Goal: Task Accomplishment & Management: Complete application form

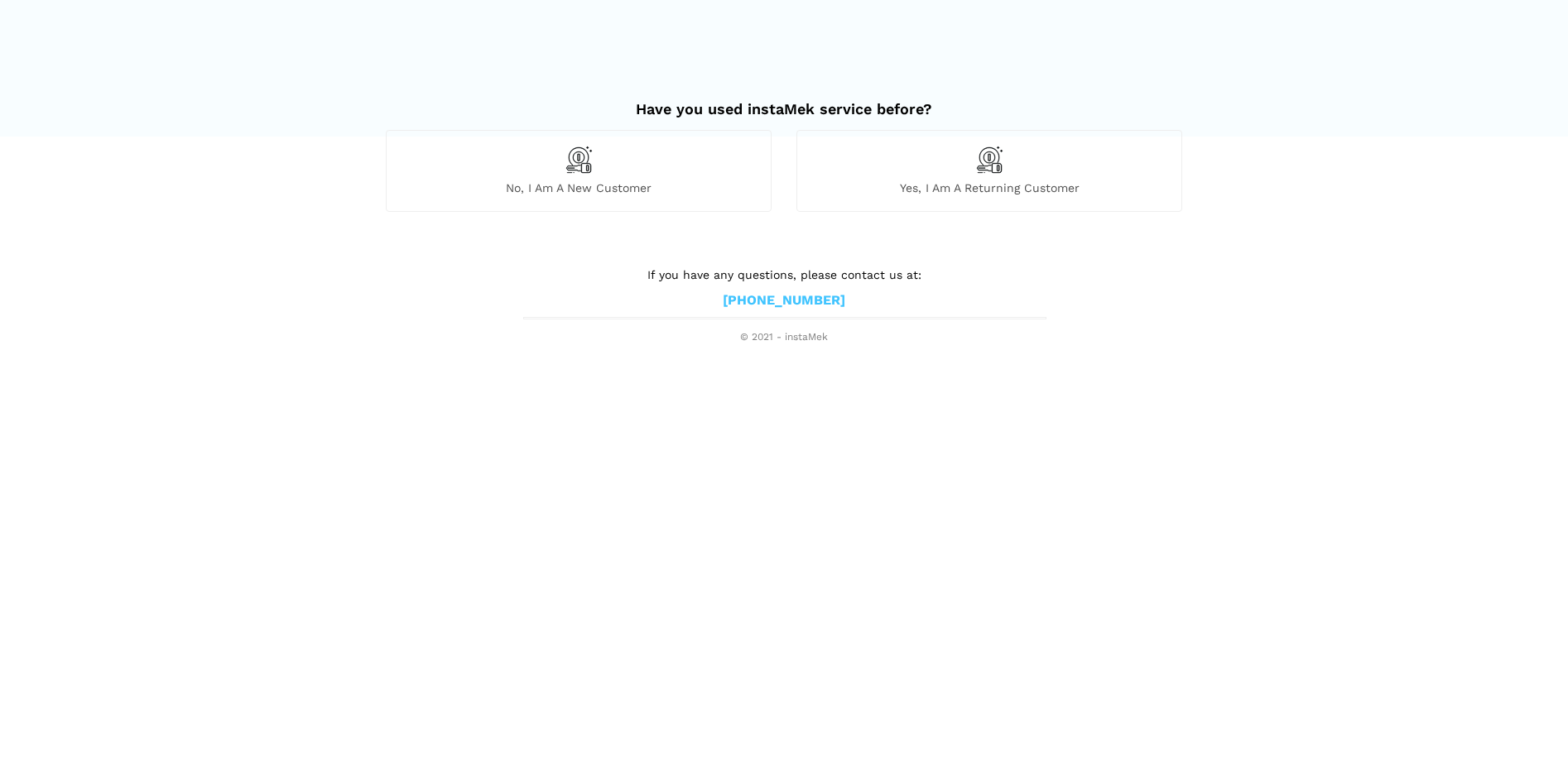
click at [589, 177] on div "No, I am a new customer" at bounding box center [579, 170] width 386 height 81
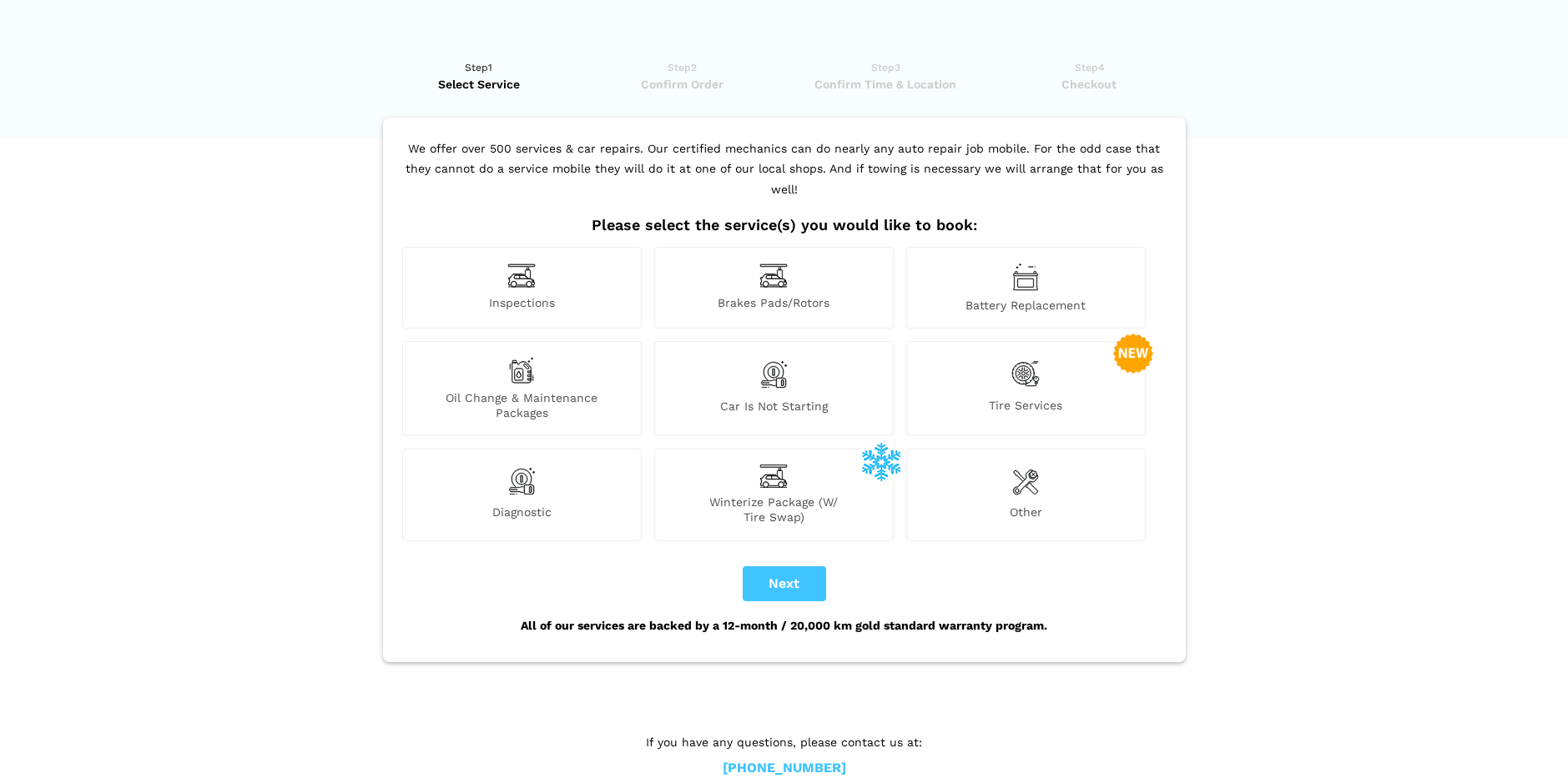
click at [531, 263] on img at bounding box center [522, 276] width 29 height 26
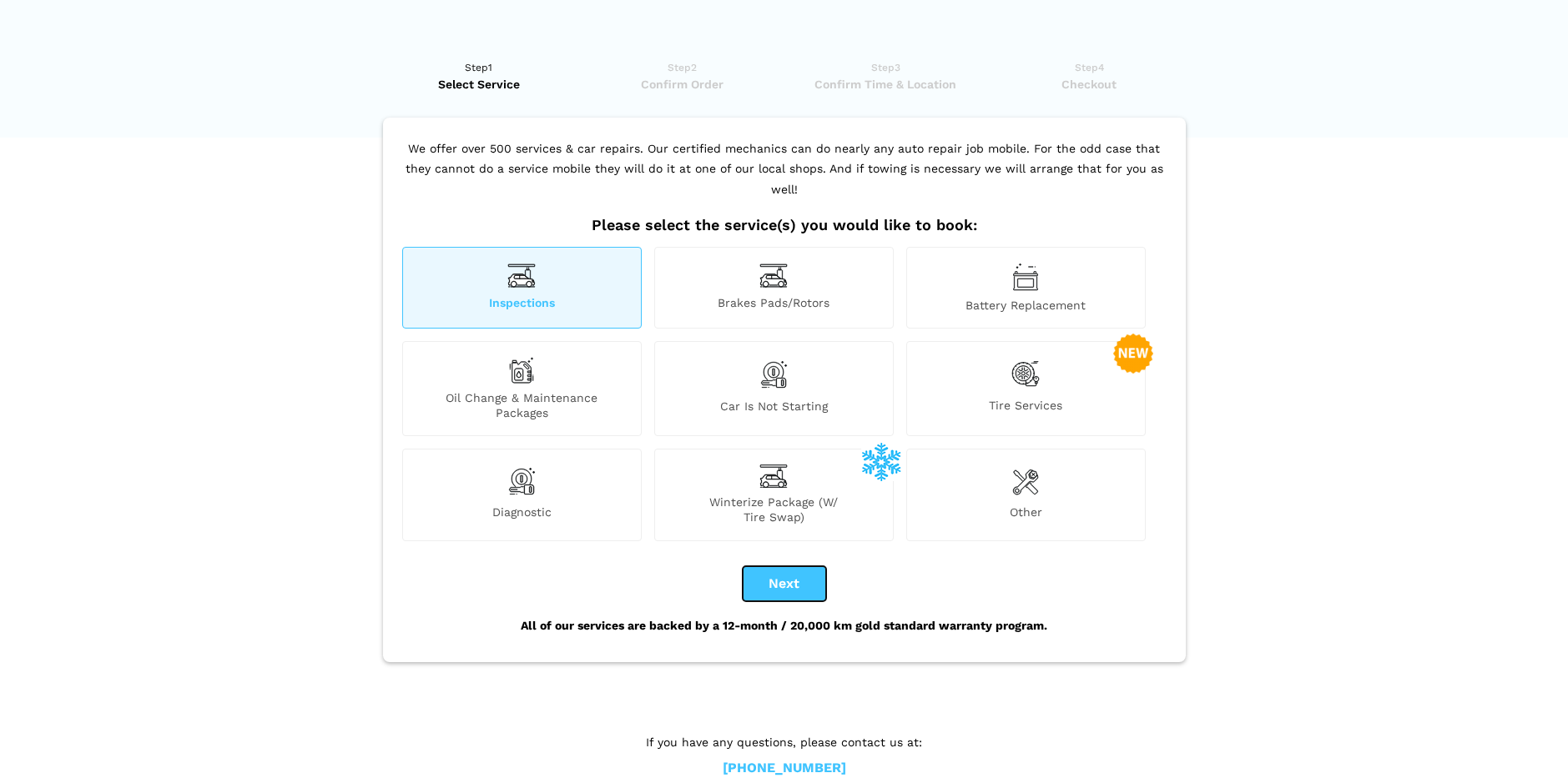
click at [777, 567] on button "Next" at bounding box center [784, 583] width 84 height 35
checkbox input "true"
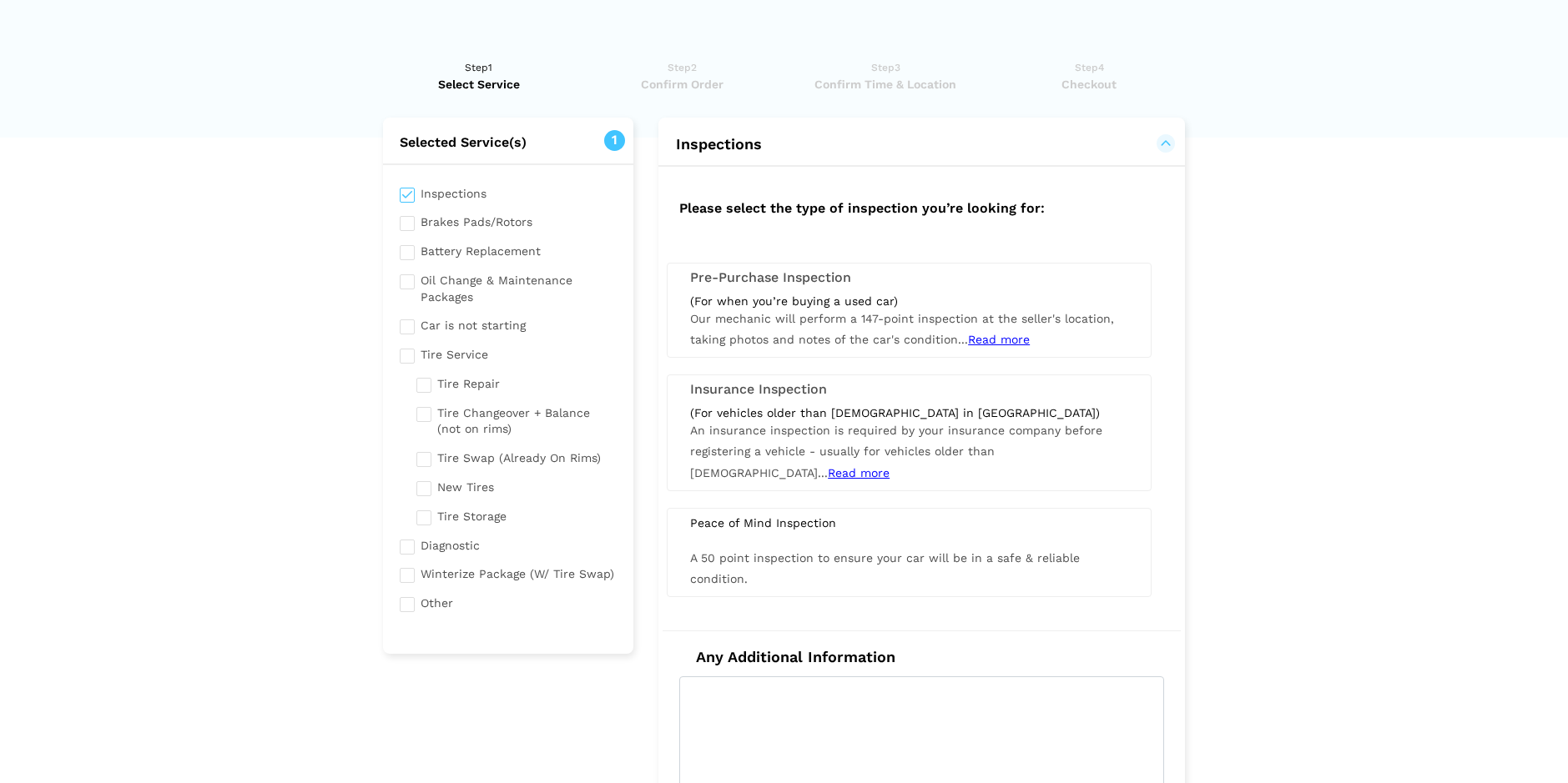
click at [929, 451] on span "An insurance inspection is required by your insurance company before registerin…" at bounding box center [896, 451] width 412 height 55
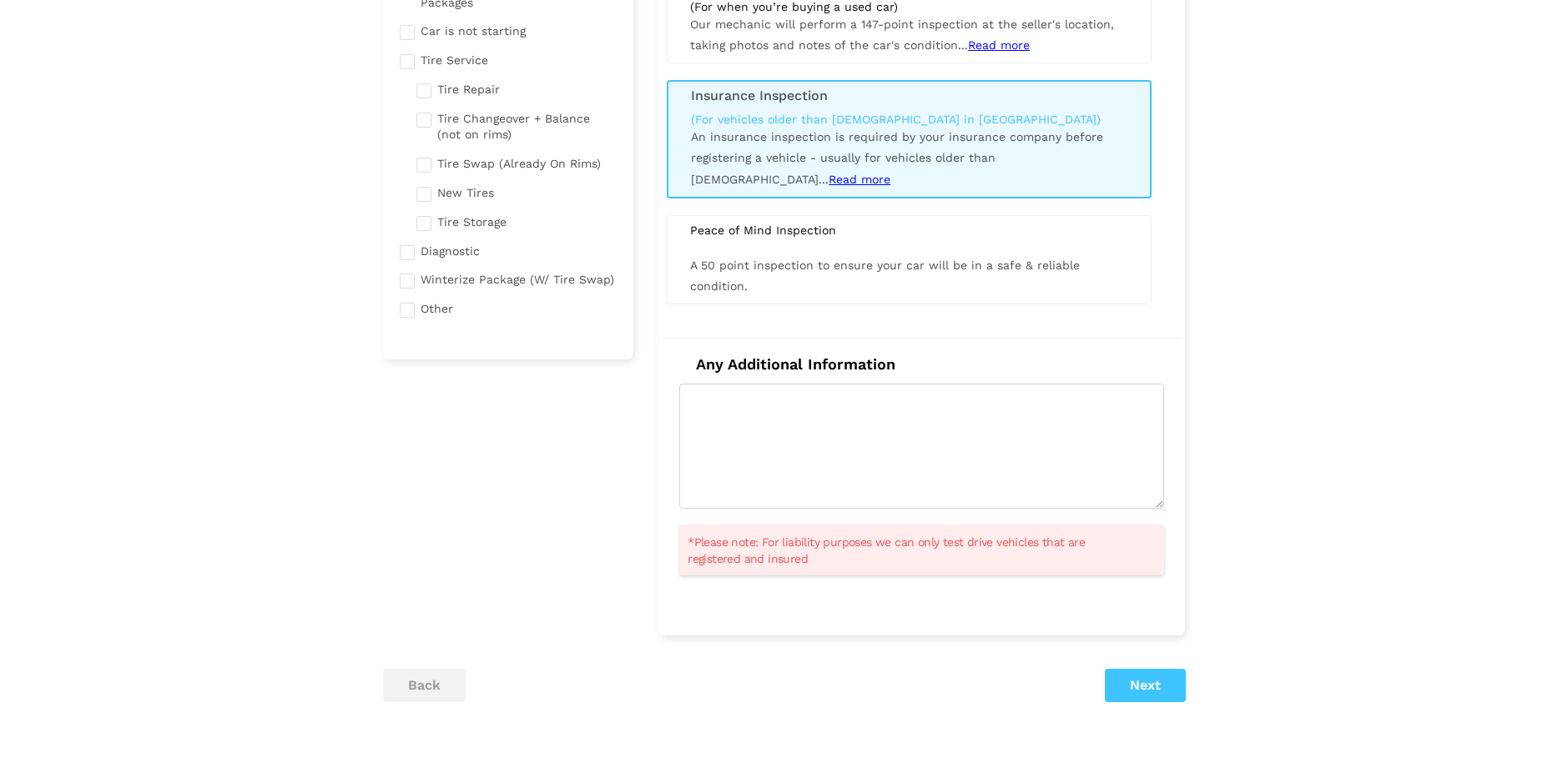
scroll to position [407, 0]
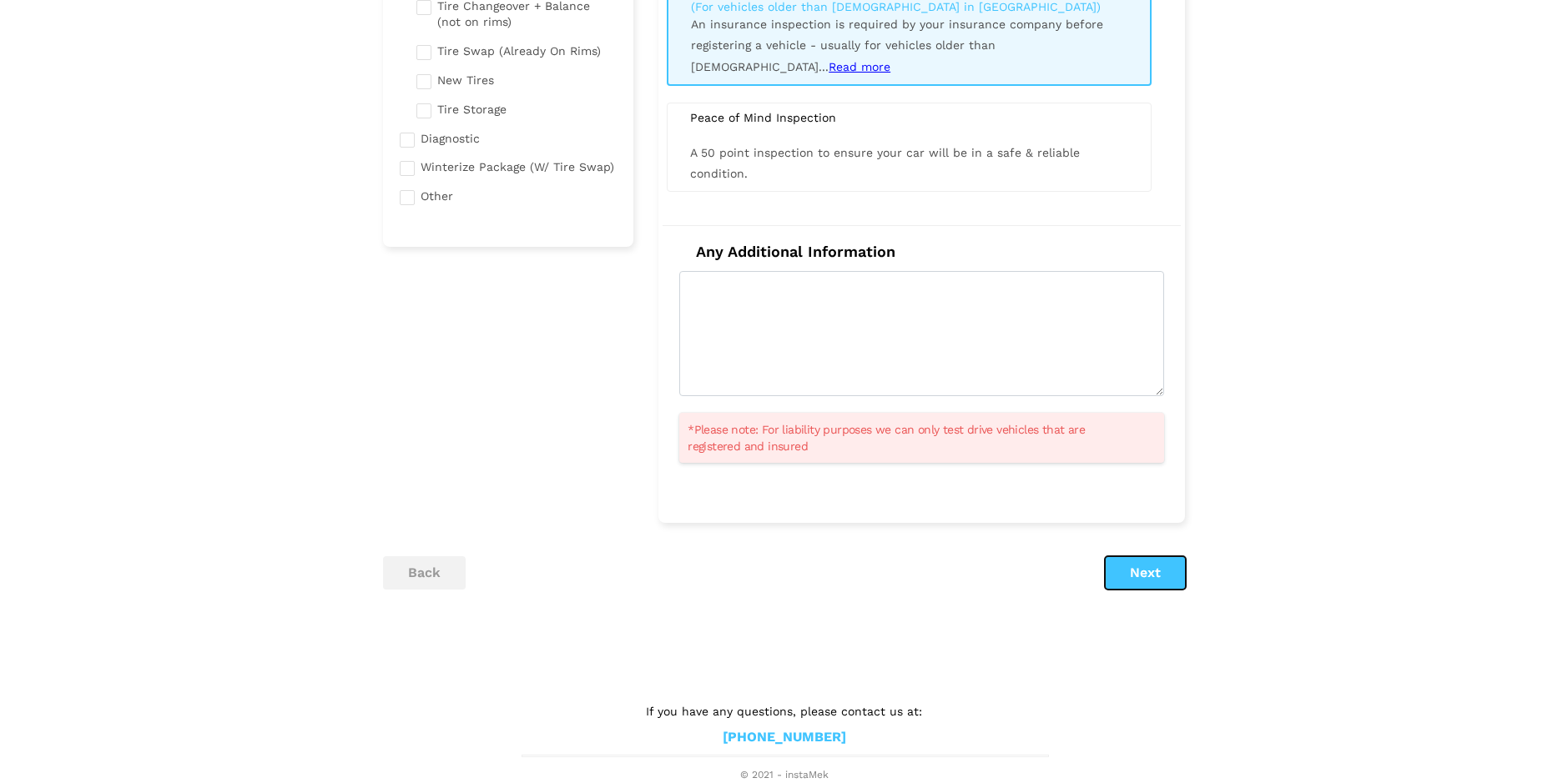
click at [1128, 572] on button "Next" at bounding box center [1145, 572] width 81 height 33
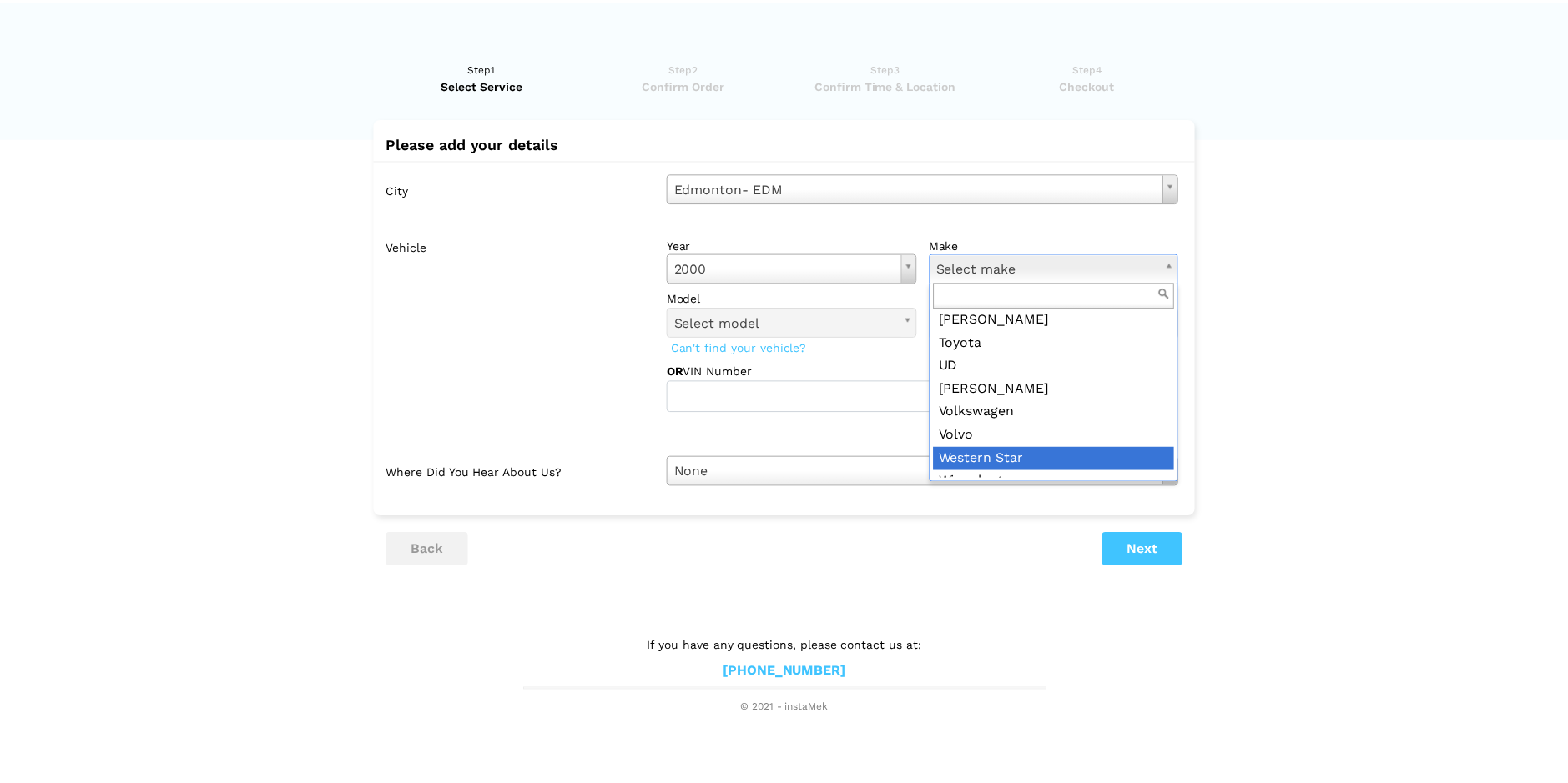
scroll to position [2220, 0]
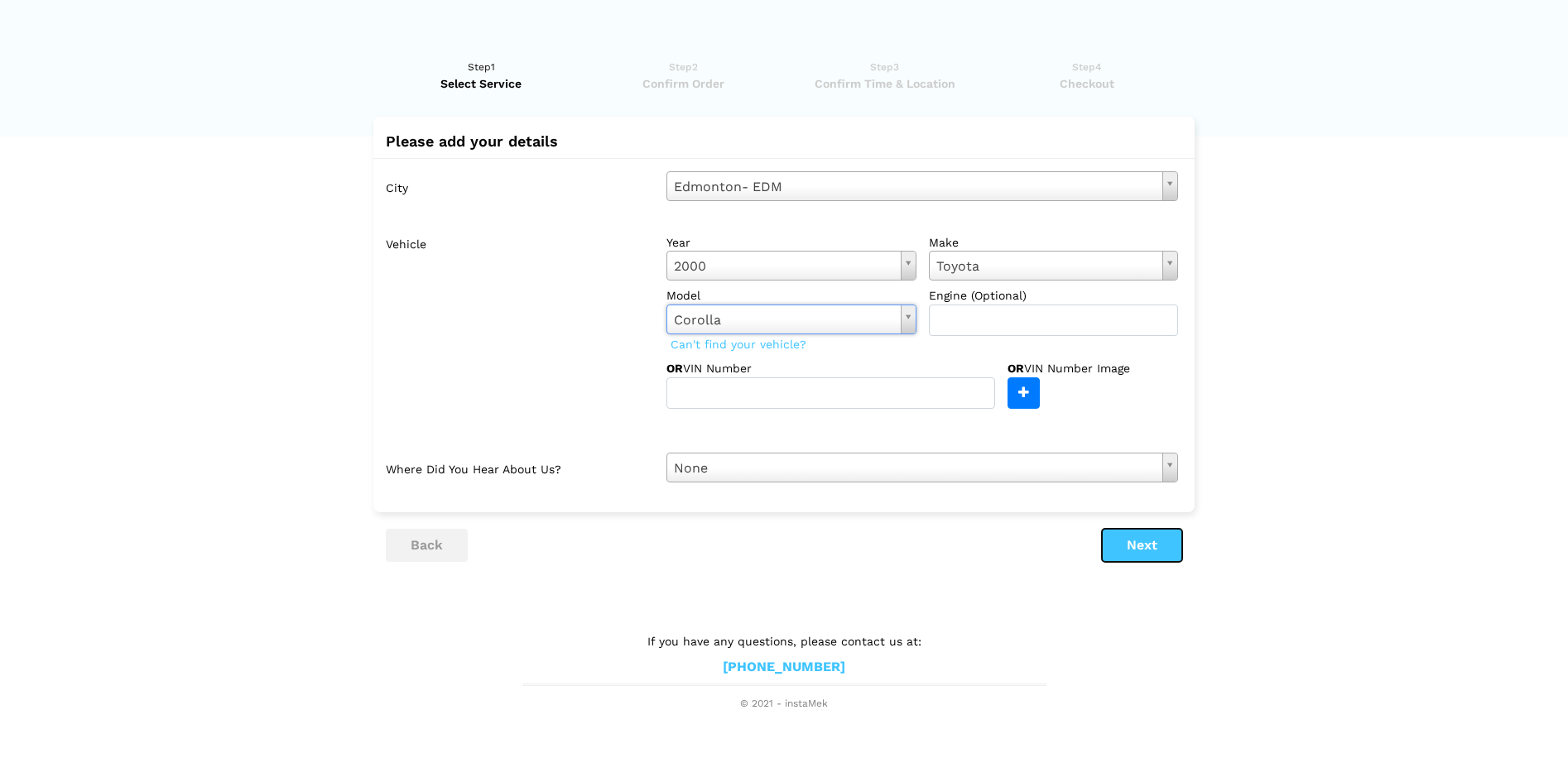
click at [1123, 540] on button "Next" at bounding box center [1142, 545] width 81 height 33
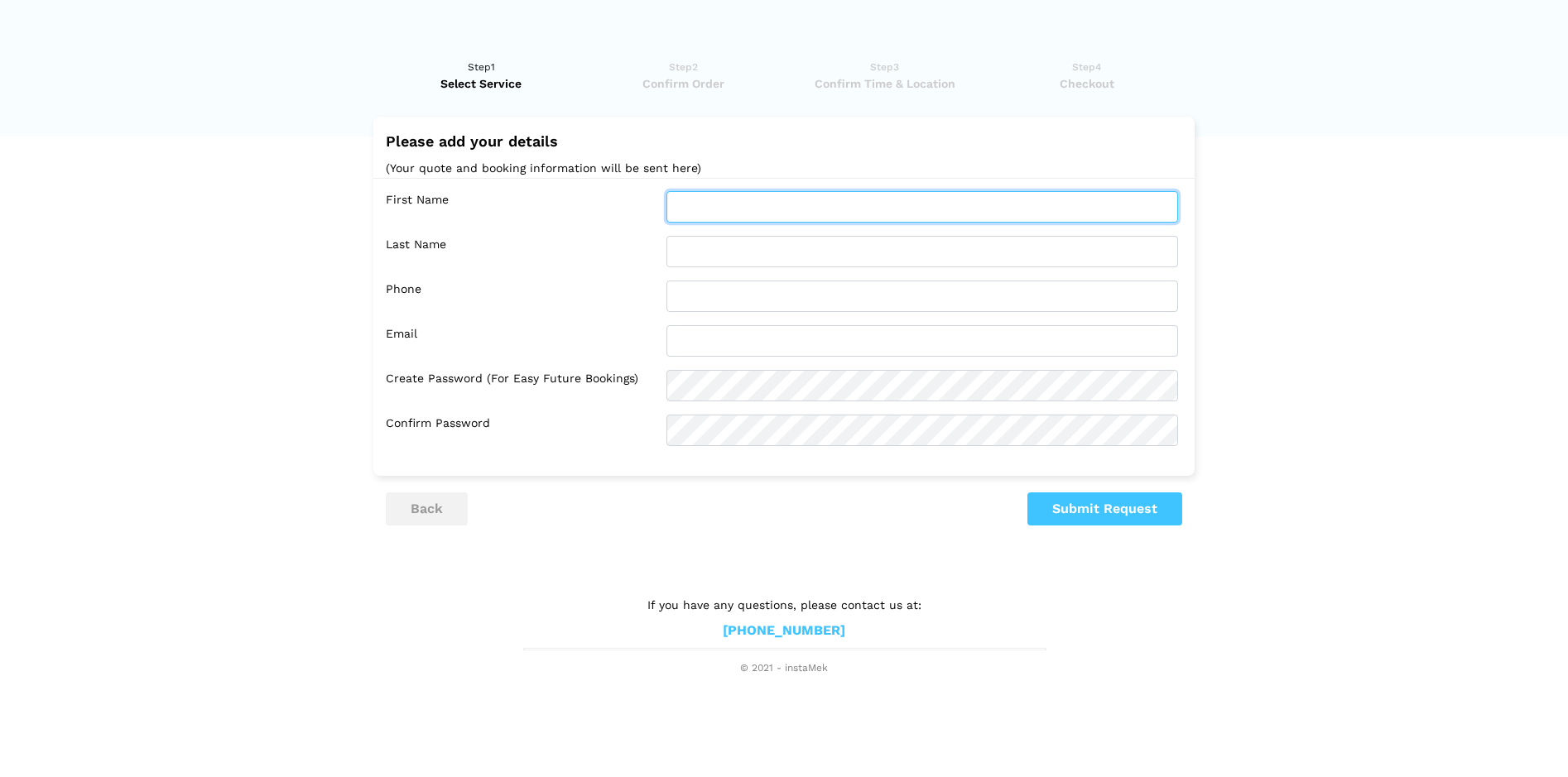
click at [775, 204] on input "text" at bounding box center [922, 206] width 512 height 31
type input "[PERSON_NAME]"
type input "5877082838"
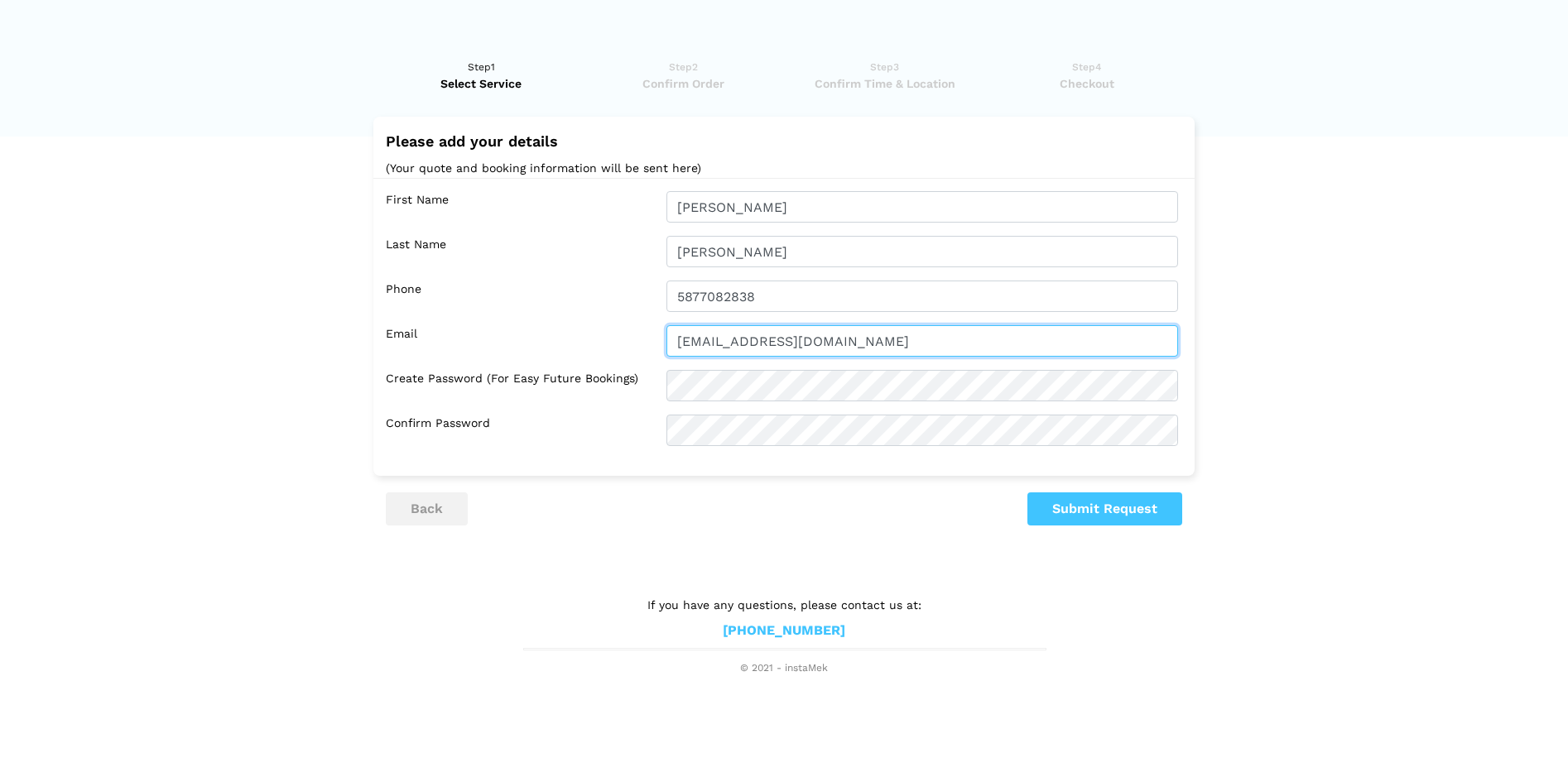
click at [819, 339] on input "[EMAIL_ADDRESS][DOMAIN_NAME]" at bounding box center [922, 341] width 512 height 31
click at [819, 338] on input "[EMAIL_ADDRESS][DOMAIN_NAME]" at bounding box center [922, 341] width 512 height 31
type input "[EMAIL_ADDRESS][DOMAIN_NAME]"
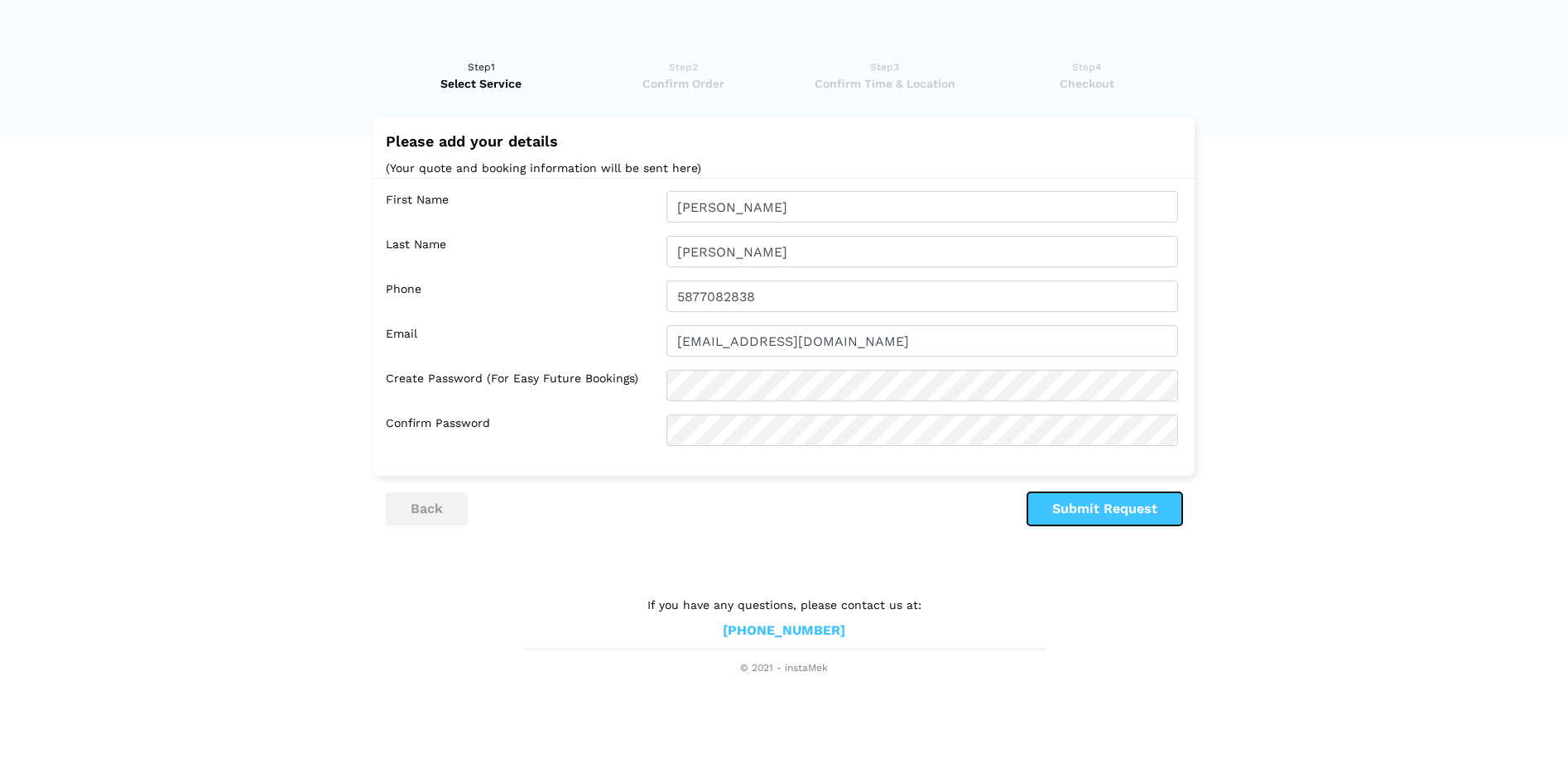
click at [1160, 498] on button "Submit Request" at bounding box center [1104, 508] width 155 height 33
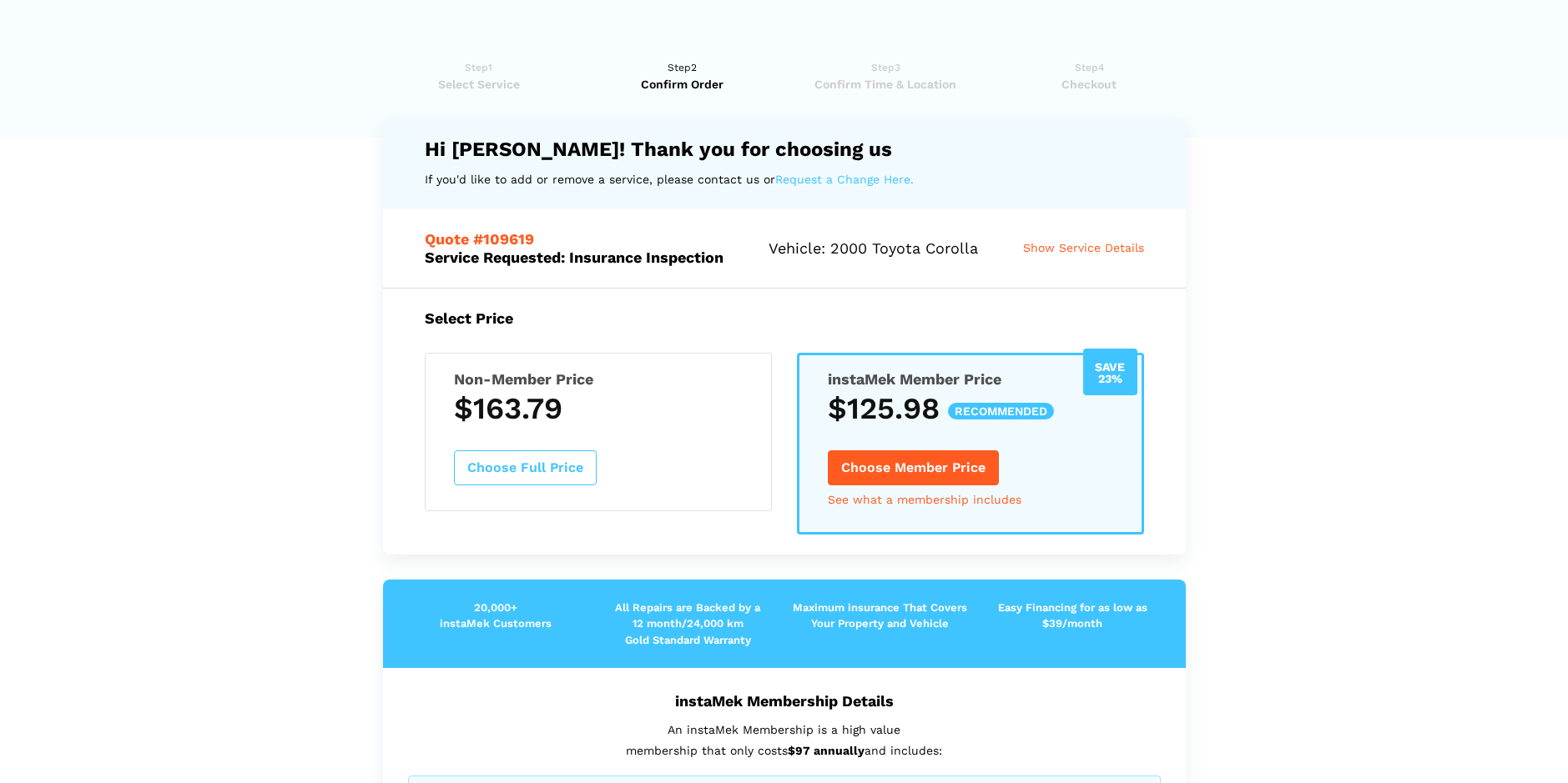
click at [1354, 365] on lik "Have you used instaMek service before? No, I am a new customer Yes, I am a retu…" at bounding box center [784, 758] width 1568 height 1432
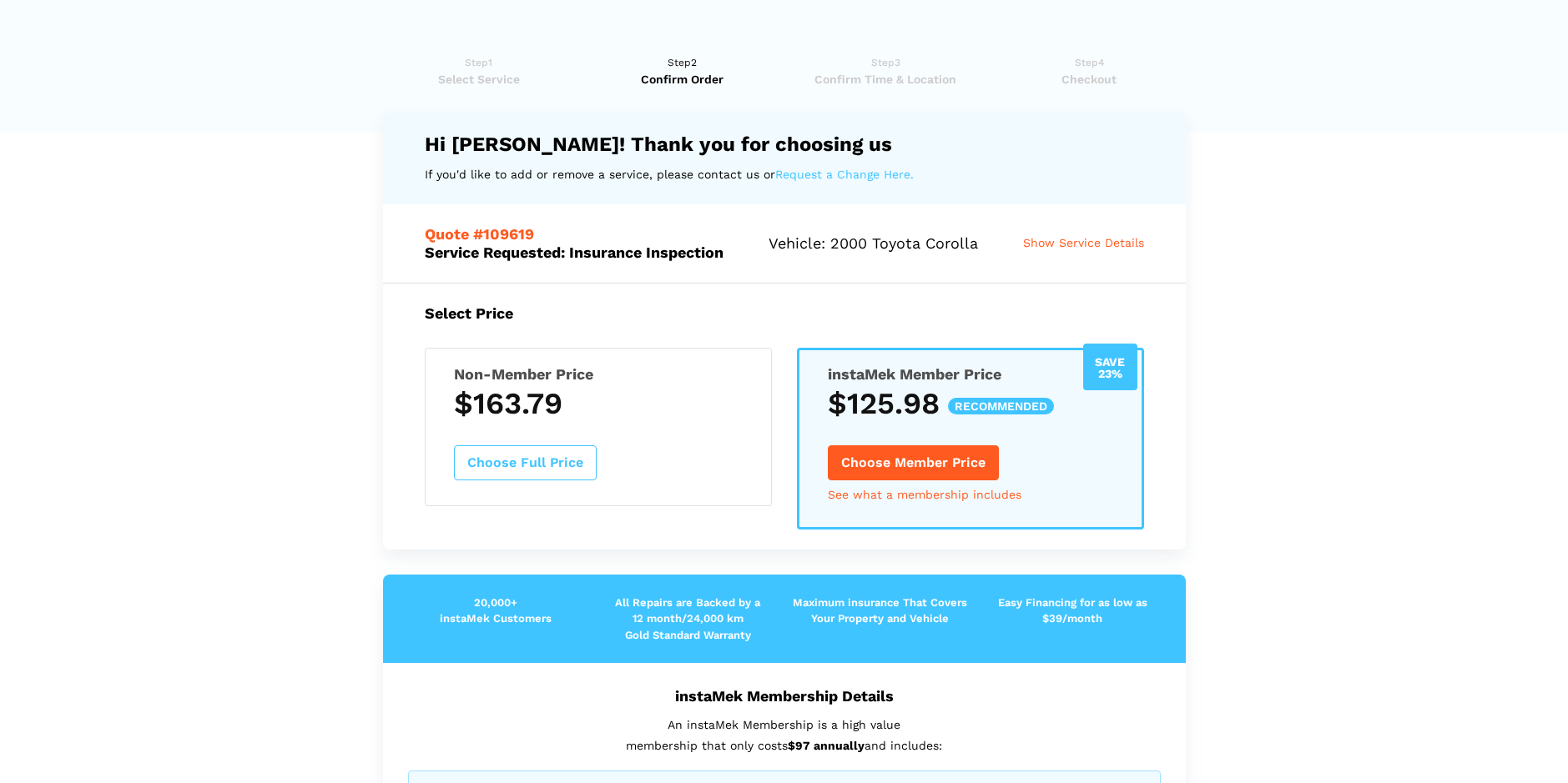
scroll to position [0, 0]
